Goal: Task Accomplishment & Management: Use online tool/utility

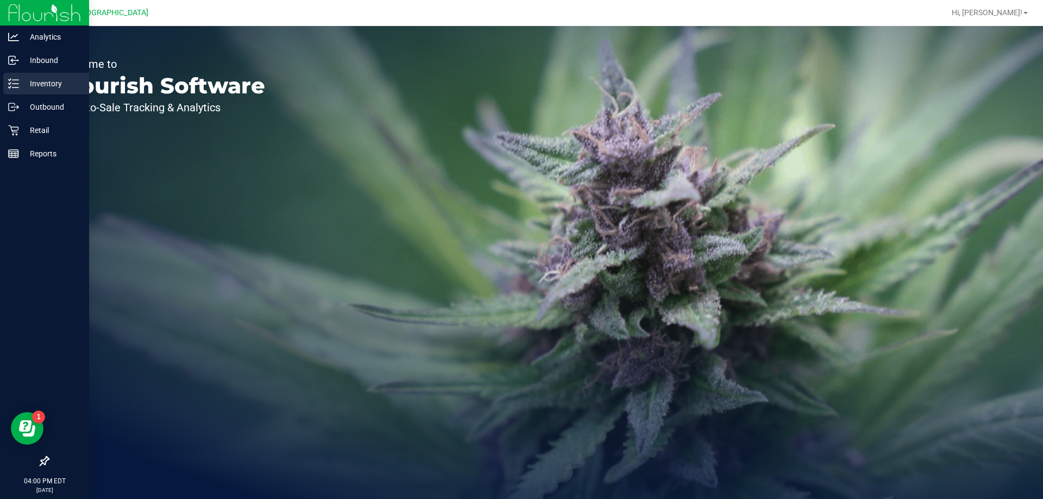
click at [20, 85] on p "Inventory" at bounding box center [51, 83] width 65 height 13
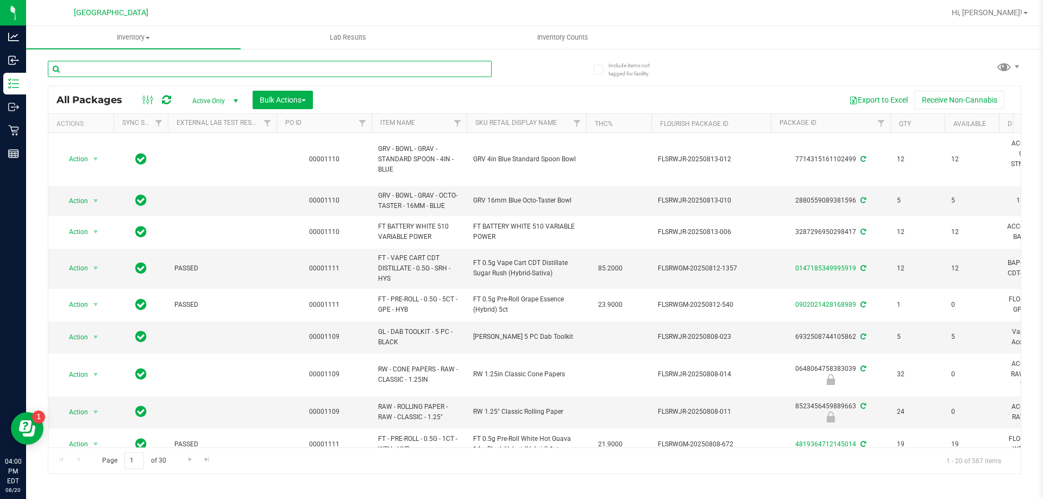
click at [218, 73] on input "text" at bounding box center [270, 69] width 444 height 16
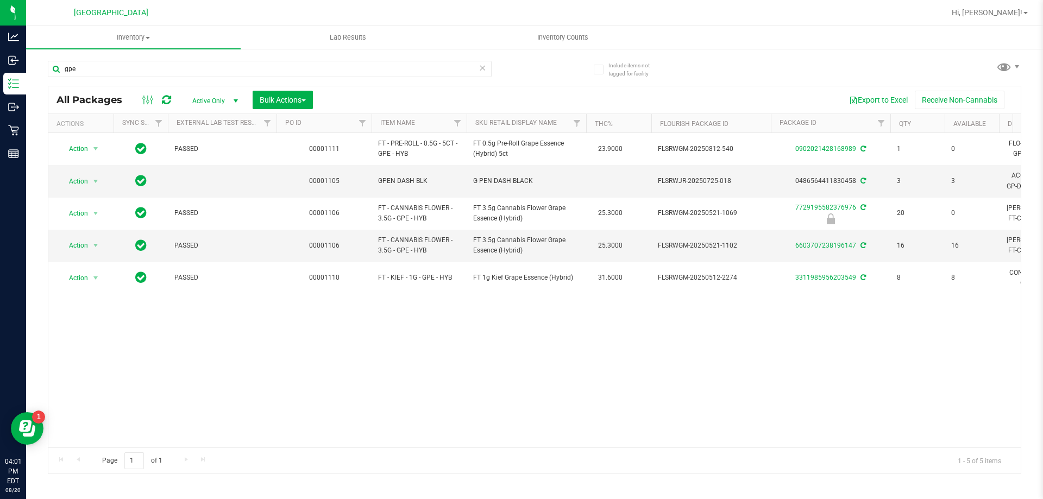
click at [448, 319] on div "Action Action Adjust qty Create package Edit attributes Global inventory Locate…" at bounding box center [534, 290] width 973 height 315
click at [105, 66] on input "gpe" at bounding box center [270, 69] width 444 height 16
type input "g"
